Goal: Task Accomplishment & Management: Use online tool/utility

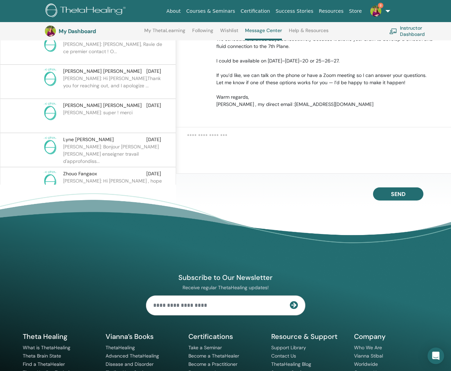
scroll to position [172, 0]
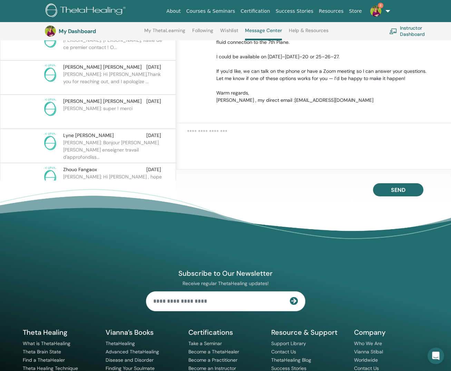
click at [376, 10] on img at bounding box center [376, 11] width 11 height 11
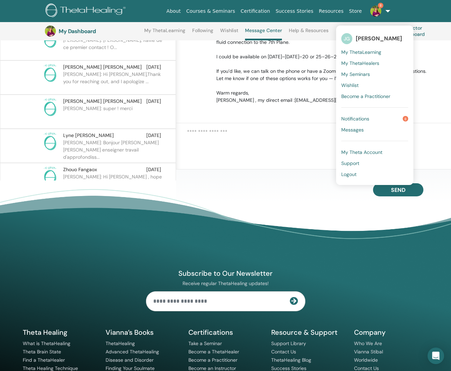
click at [365, 117] on span "Notifications" at bounding box center [356, 119] width 28 height 6
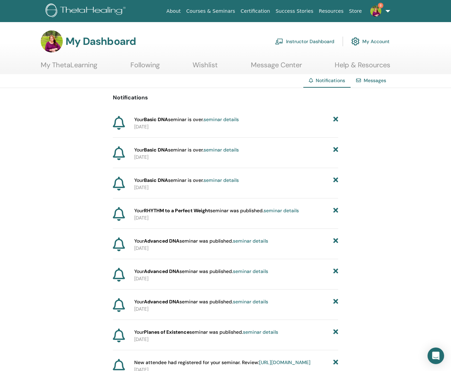
click at [306, 40] on link "Instructor Dashboard" at bounding box center [304, 41] width 59 height 15
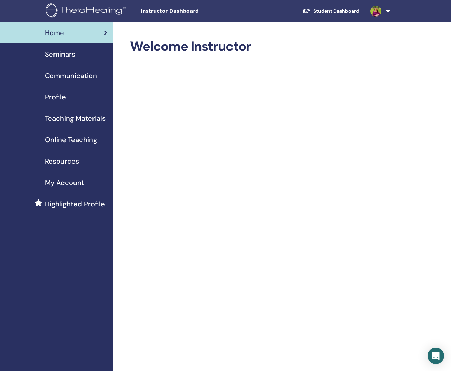
click at [76, 54] on div "Seminars" at bounding box center [57, 54] width 102 height 10
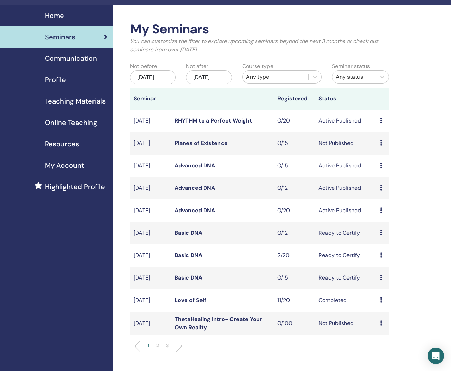
scroll to position [18, 0]
click at [380, 258] on icon at bounding box center [381, 255] width 2 height 6
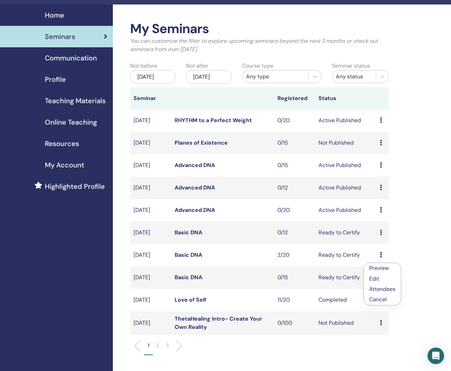
click at [342, 265] on td "Ready to Certify" at bounding box center [346, 255] width 62 height 22
click at [187, 259] on link "Basic DNA" at bounding box center [189, 254] width 28 height 7
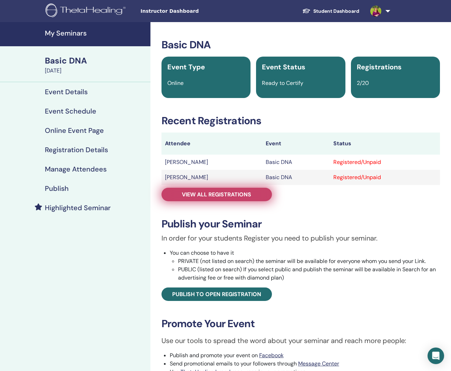
click at [222, 194] on span "View all registrations" at bounding box center [216, 194] width 69 height 7
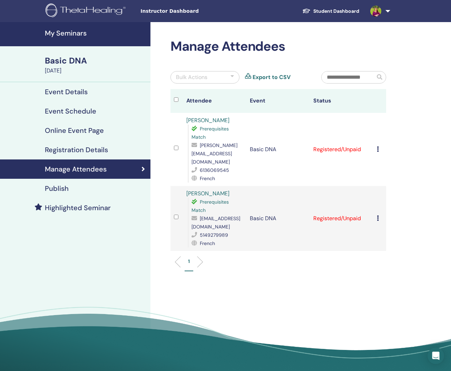
click at [232, 75] on div at bounding box center [232, 77] width 3 height 8
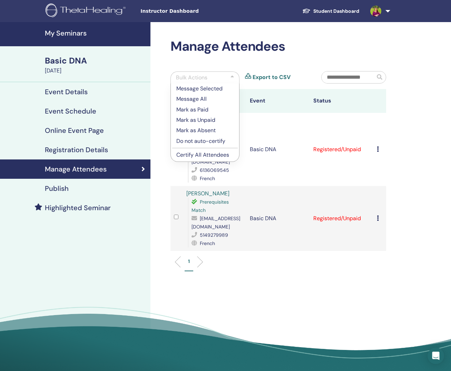
click at [210, 109] on p "Mark as Paid" at bounding box center [204, 110] width 57 height 8
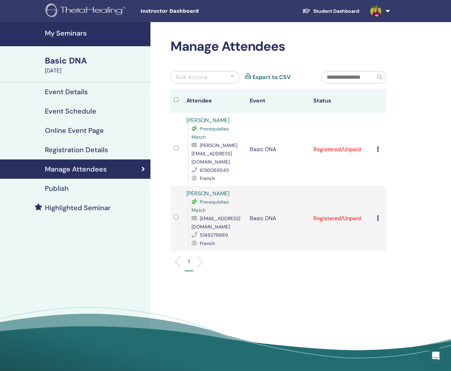
click at [233, 75] on div at bounding box center [232, 77] width 3 height 8
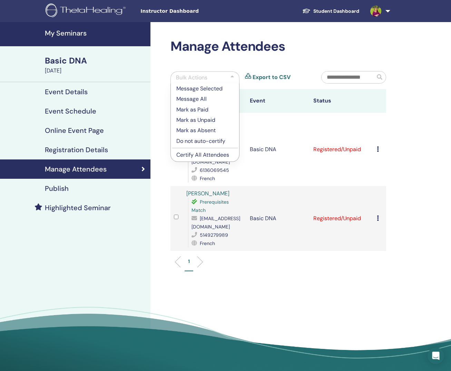
click at [212, 109] on p "Mark as Paid" at bounding box center [204, 110] width 57 height 8
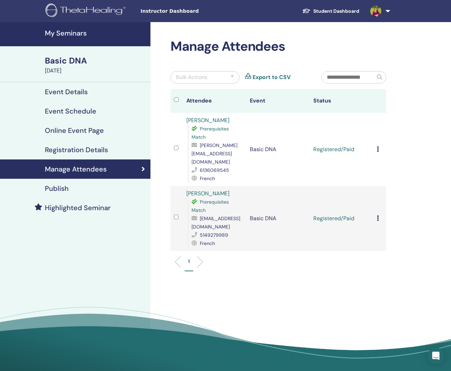
click at [172, 97] on th at bounding box center [177, 101] width 13 height 24
click at [231, 76] on div at bounding box center [232, 77] width 3 height 8
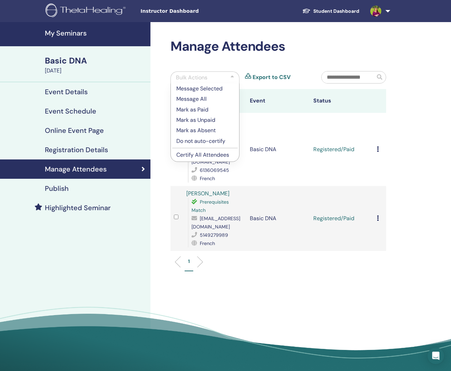
click at [212, 154] on p "Certify All Attendees" at bounding box center [204, 155] width 57 height 8
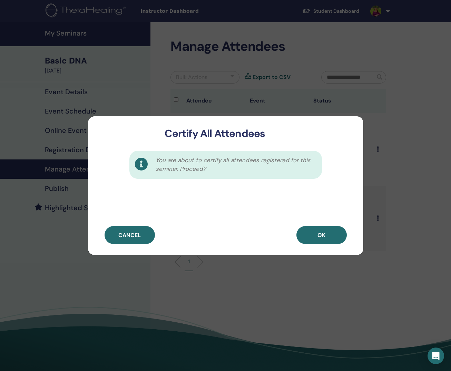
click at [326, 238] on button "OK" at bounding box center [322, 235] width 50 height 18
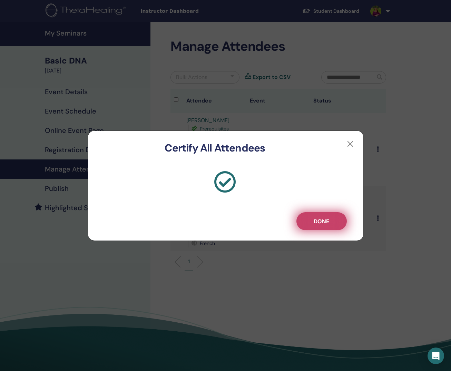
click at [331, 221] on button "Done" at bounding box center [322, 221] width 50 height 18
